Goal: Feedback & Contribution: Contribute content

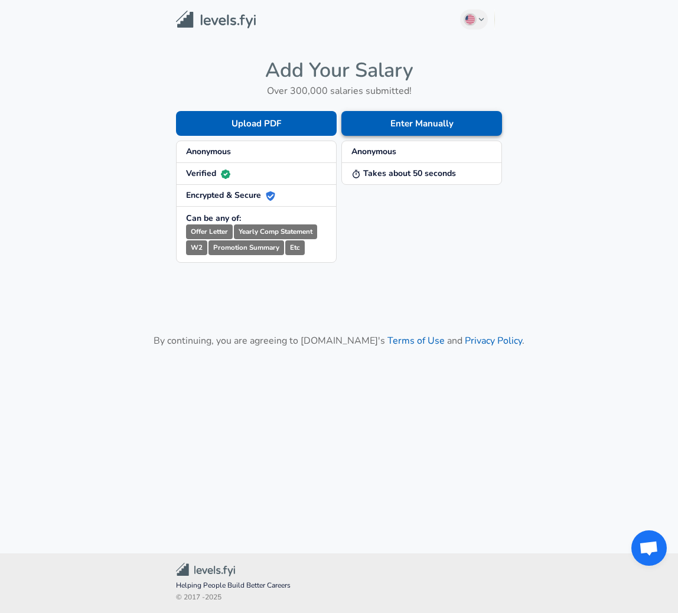
click at [404, 129] on button "Enter Manually" at bounding box center [422, 123] width 161 height 25
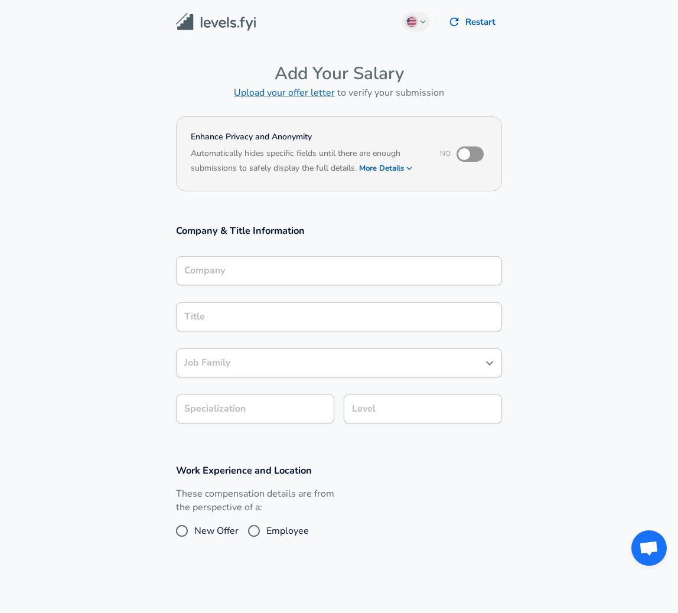
click at [239, 269] on input "Company" at bounding box center [339, 271] width 316 height 18
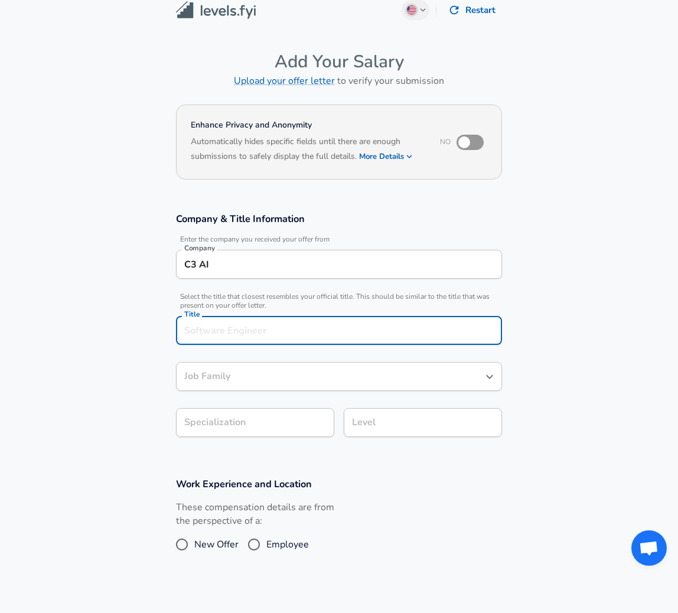
scroll to position [35, 0]
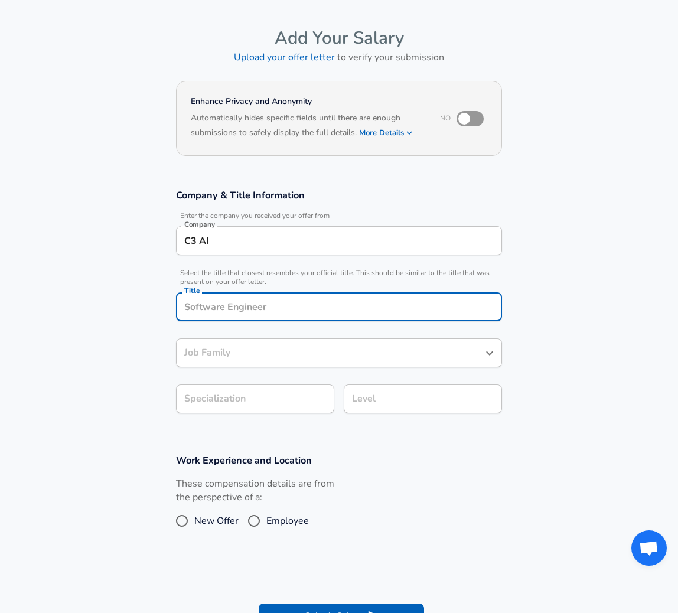
click at [241, 244] on input "C3 AI" at bounding box center [339, 241] width 316 height 18
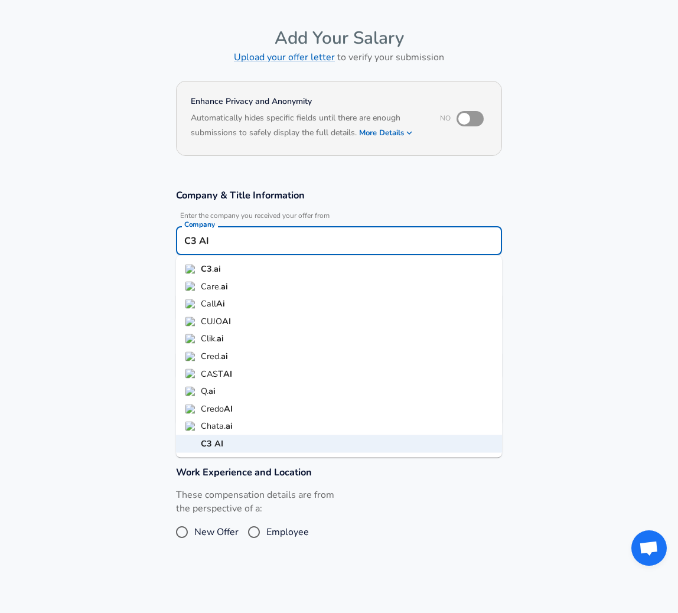
click at [216, 268] on strong "ai" at bounding box center [217, 269] width 7 height 12
click at [228, 239] on input "[URL]" at bounding box center [339, 241] width 316 height 18
type input "C"
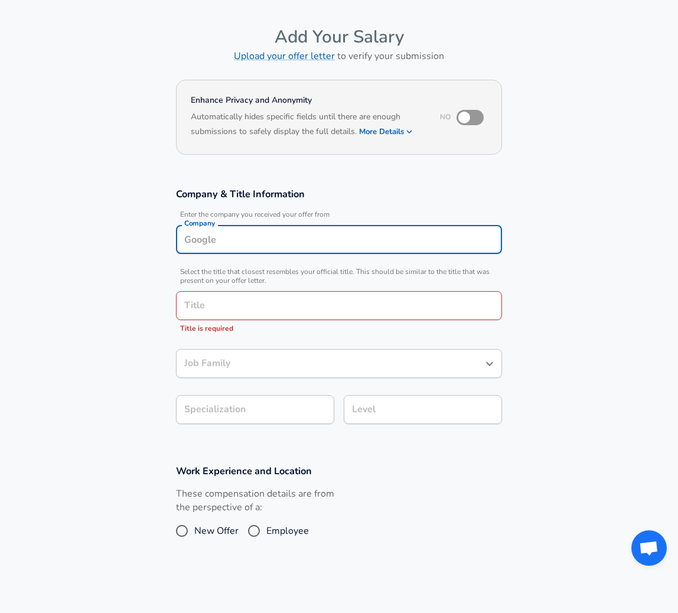
scroll to position [28, 0]
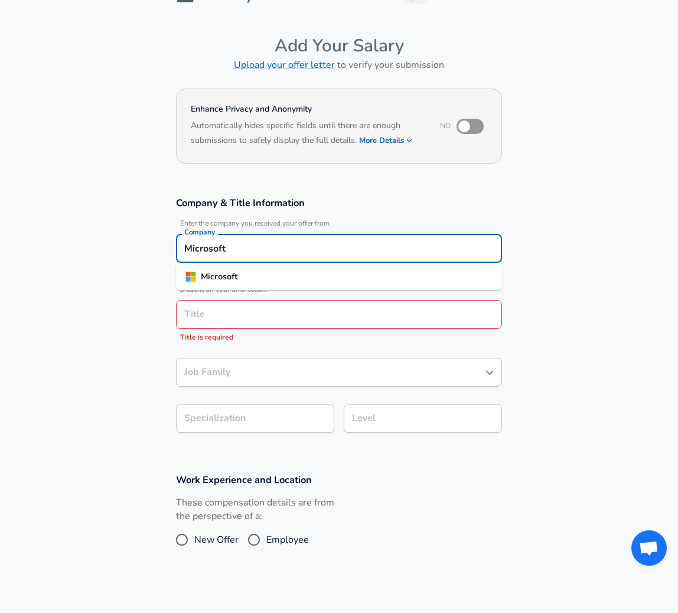
click at [214, 276] on strong "Microsoft" at bounding box center [219, 277] width 37 height 12
type input "Microsoft"
click at [213, 308] on input "Title" at bounding box center [339, 315] width 316 height 18
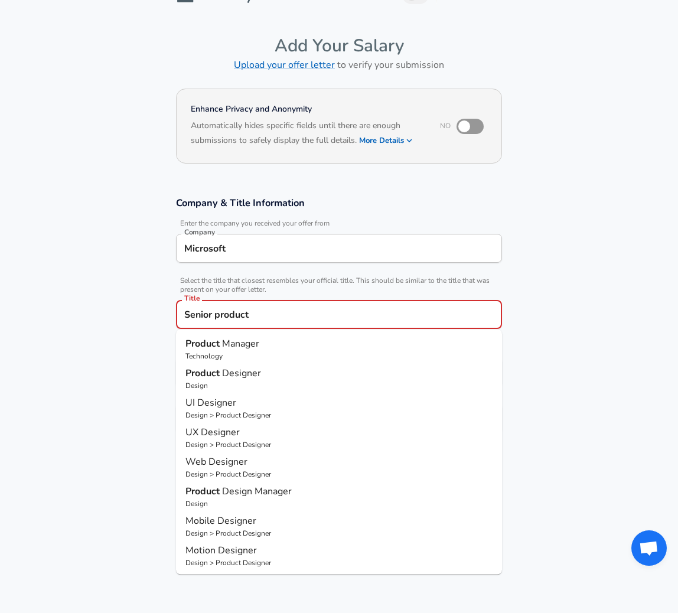
click at [215, 367] on strong "Product" at bounding box center [204, 373] width 37 height 13
type input "Product Designer"
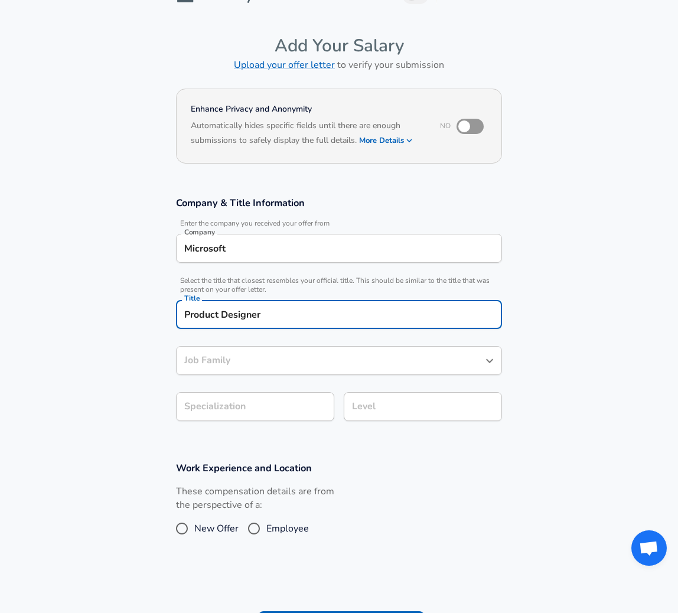
type input "Product Designer"
click at [215, 366] on input "Product Designer" at bounding box center [330, 361] width 298 height 18
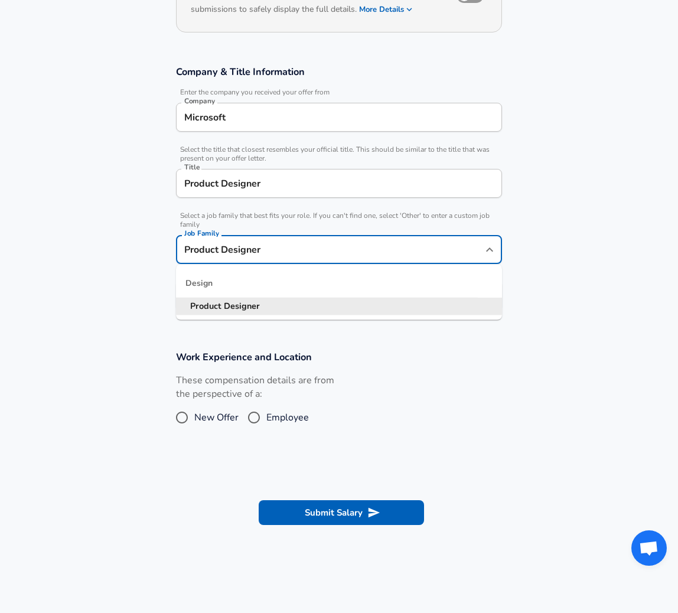
scroll to position [194, 0]
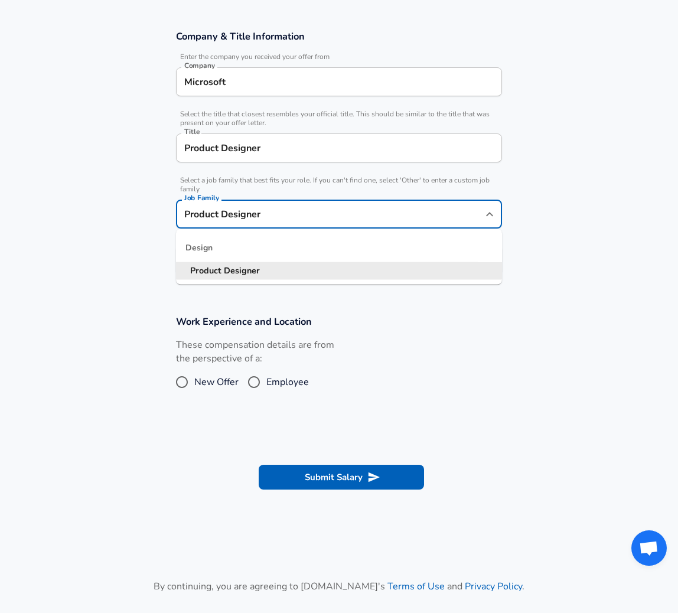
click at [99, 284] on section "Company & Title Information Enter the company you received your offer from Comp…" at bounding box center [339, 158] width 678 height 285
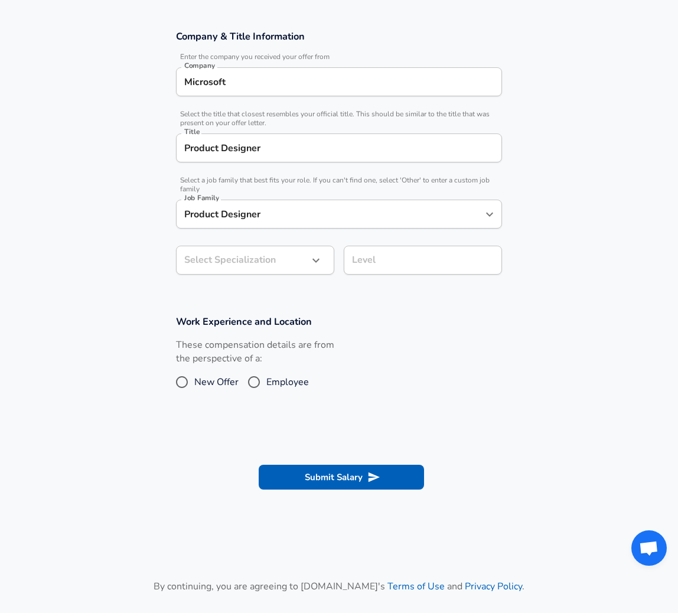
scroll to position [230, 0]
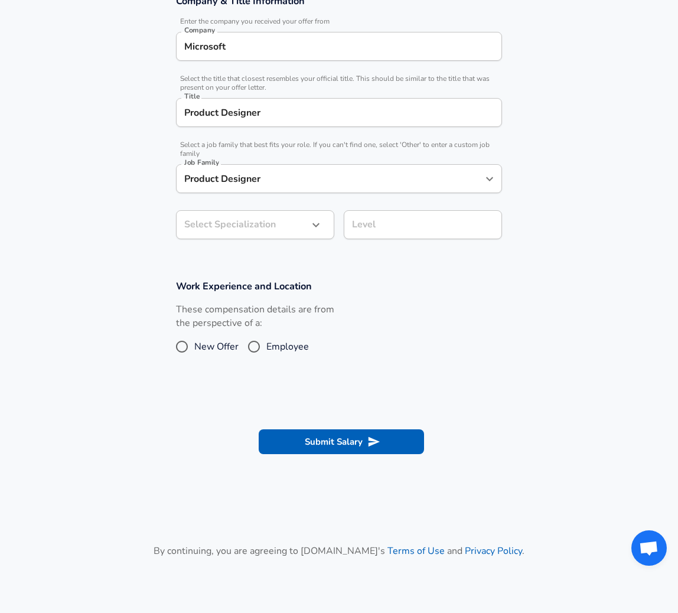
click at [202, 267] on body "English ([GEOGRAPHIC_DATA]) Change Restart Add Your Salary Upload your offer le…" at bounding box center [339, 76] width 678 height 613
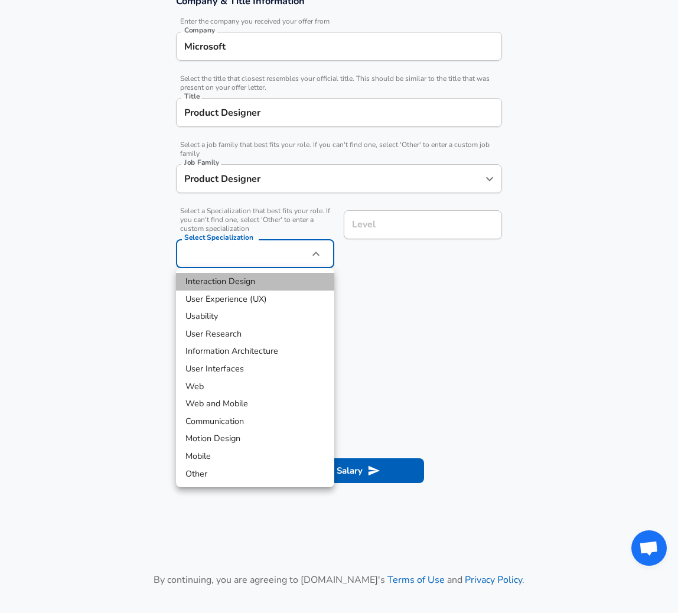
click at [220, 285] on li "Interaction Design" at bounding box center [255, 282] width 158 height 18
type input "Interaction Design"
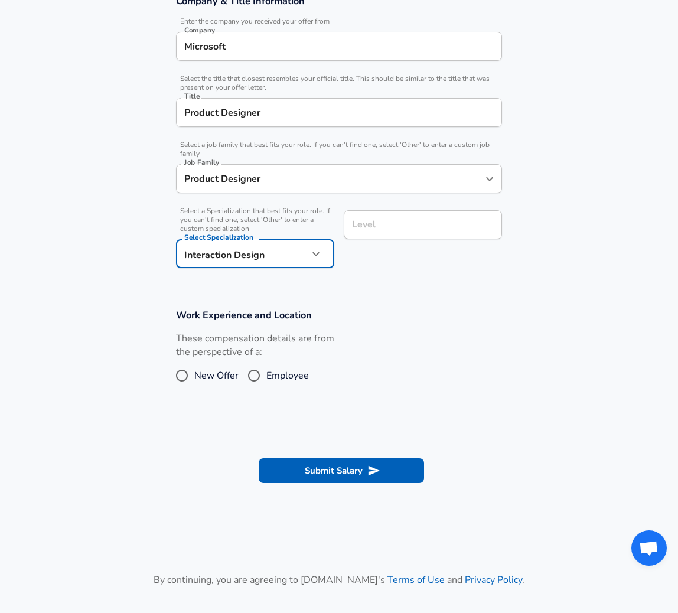
click at [378, 226] on input "Level" at bounding box center [423, 225] width 148 height 18
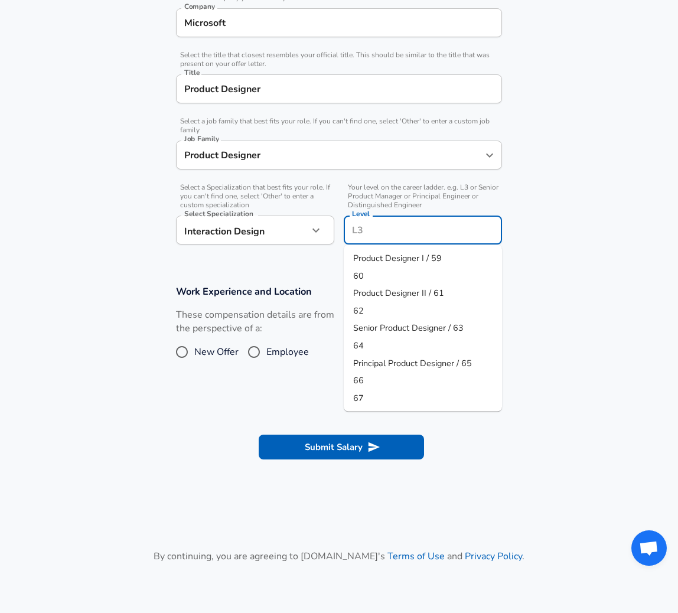
click at [401, 356] on li "Principal Product Designer / 65" at bounding box center [423, 364] width 158 height 18
type input "Principal Product Designer / 65"
click at [252, 350] on input "Employee" at bounding box center [254, 352] width 25 height 19
radio input "true"
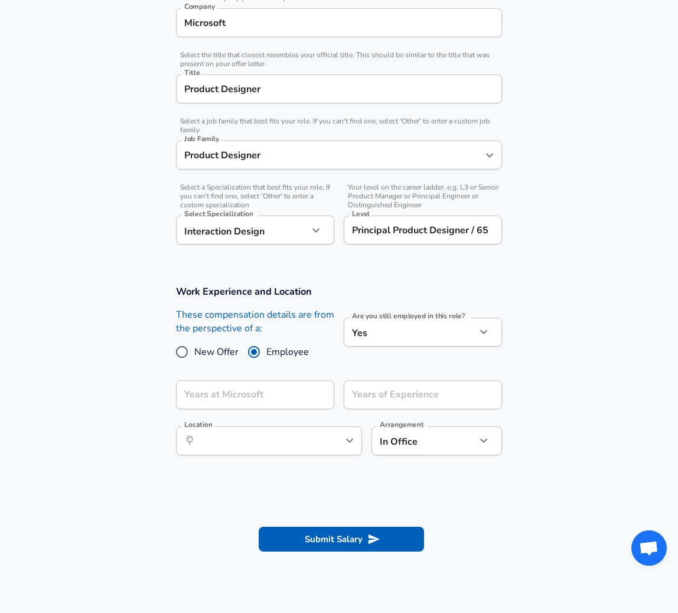
click at [182, 353] on input "New Offer" at bounding box center [182, 352] width 25 height 19
radio input "true"
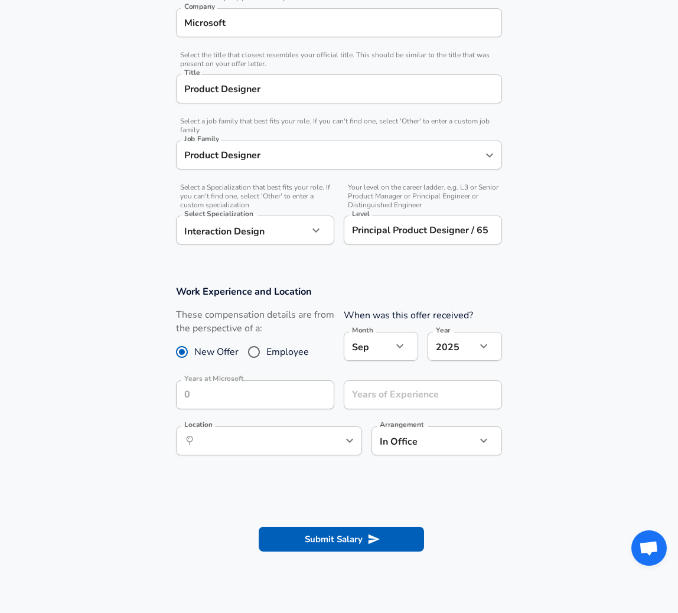
click at [391, 347] on button "button" at bounding box center [400, 346] width 20 height 20
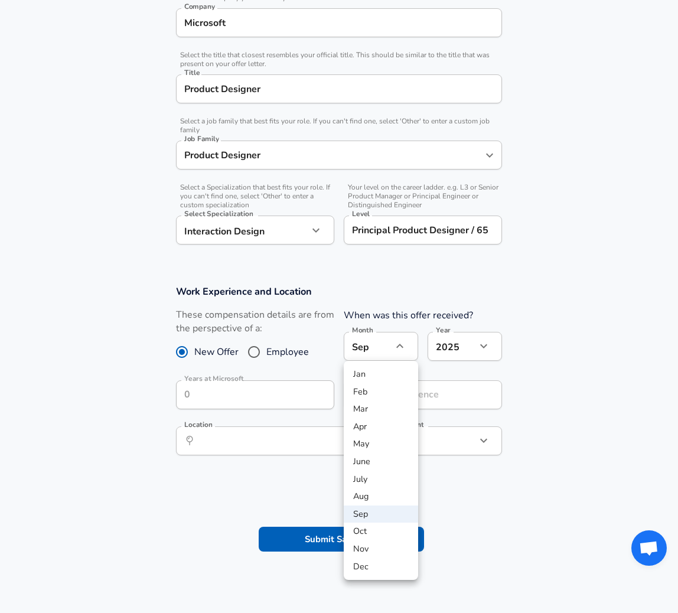
click at [569, 353] on div at bounding box center [339, 306] width 678 height 613
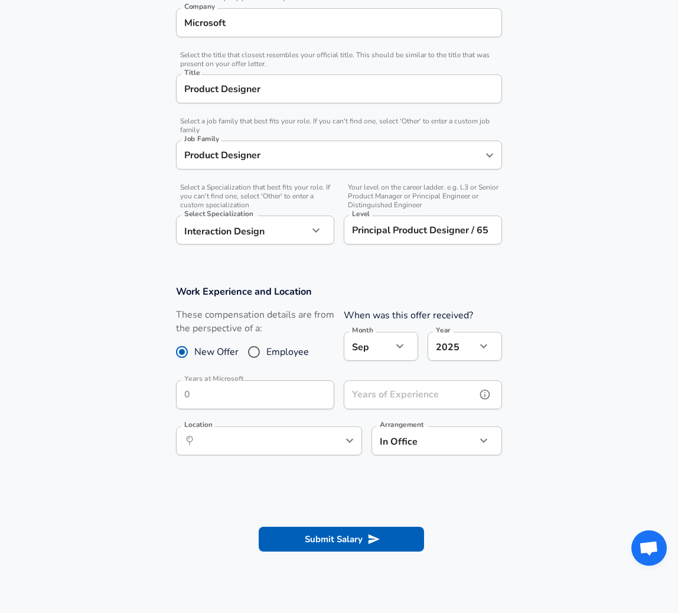
click at [443, 401] on input "Years of Experience" at bounding box center [410, 395] width 132 height 29
click at [319, 439] on div "​ Location" at bounding box center [269, 441] width 186 height 29
type input "14"
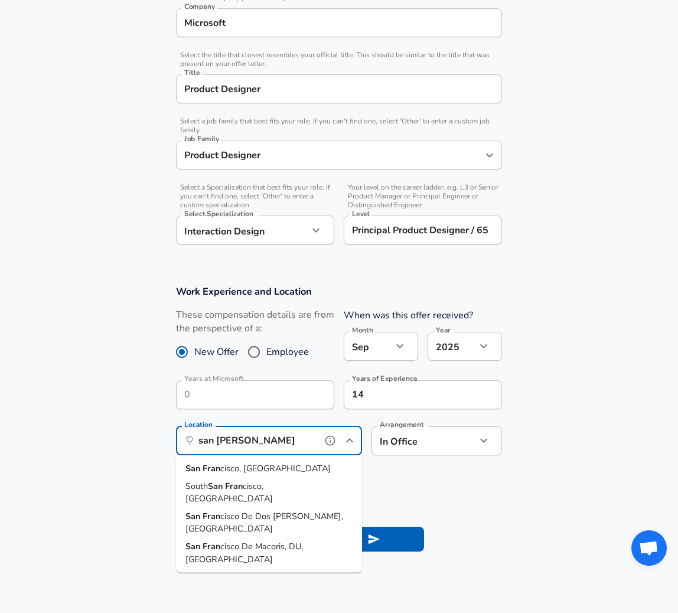
click at [286, 472] on li "San [PERSON_NAME] cisco, [GEOGRAPHIC_DATA]" at bounding box center [269, 469] width 186 height 18
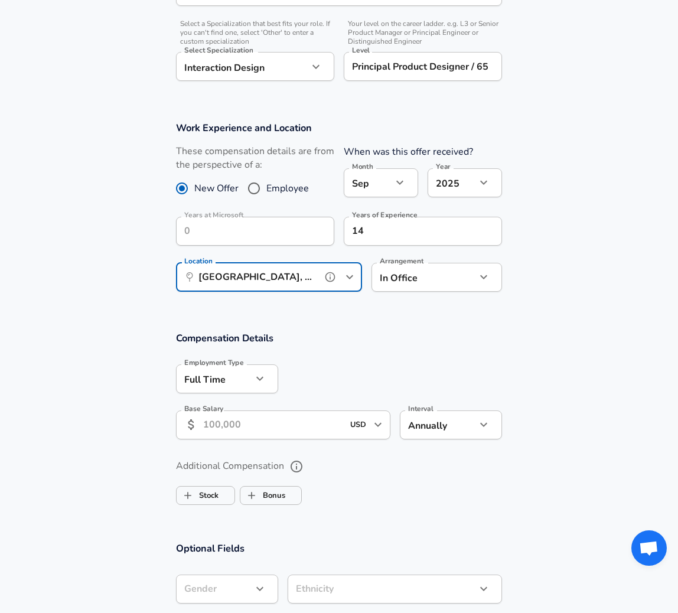
scroll to position [541, 0]
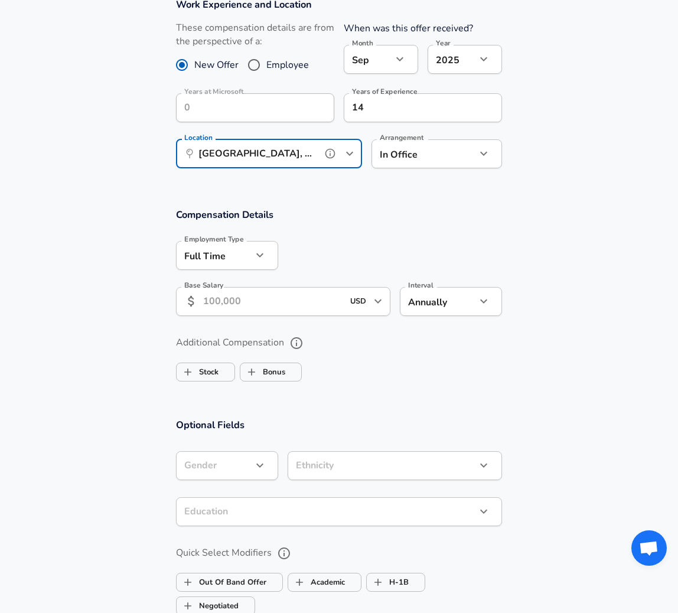
type input "[GEOGRAPHIC_DATA], [GEOGRAPHIC_DATA]"
click at [262, 300] on input "Base Salary" at bounding box center [273, 301] width 140 height 29
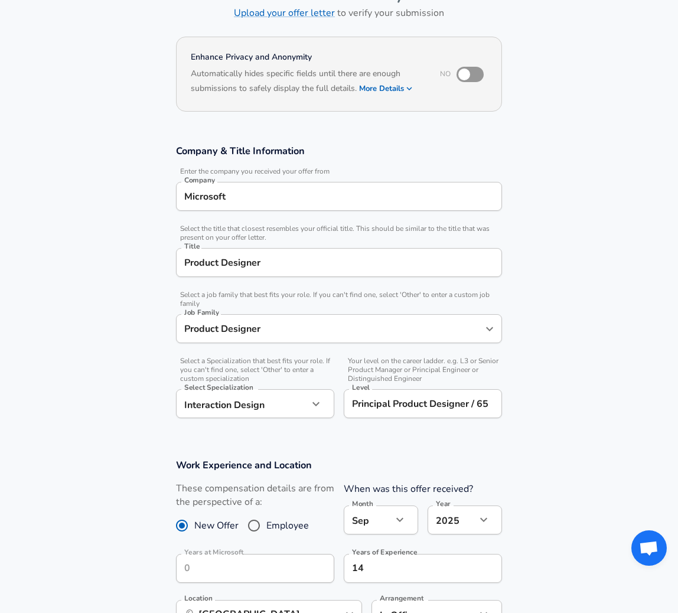
scroll to position [0, 0]
